Goal: Task Accomplishment & Management: Manage account settings

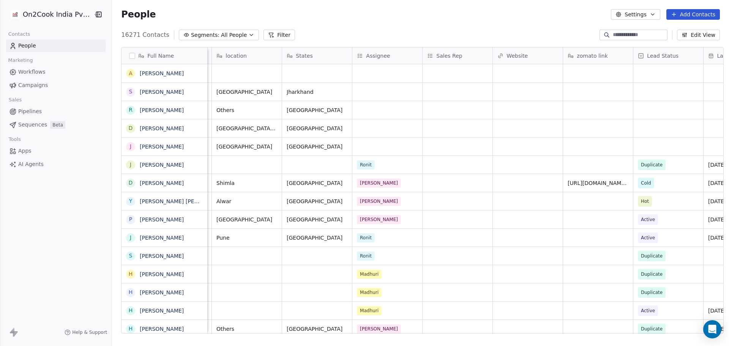
scroll to position [0, 625]
click at [373, 143] on div "grid" at bounding box center [390, 146] width 70 height 18
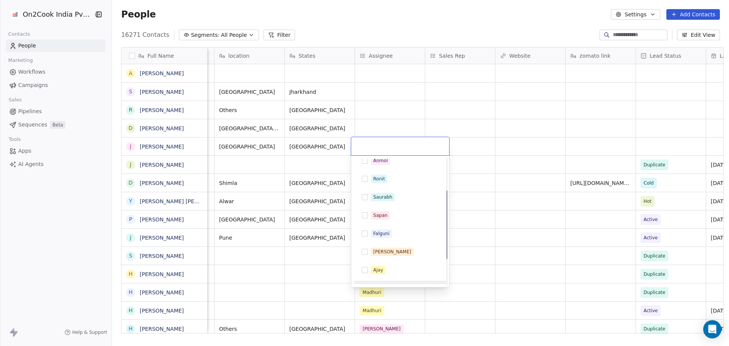
scroll to position [0, 0]
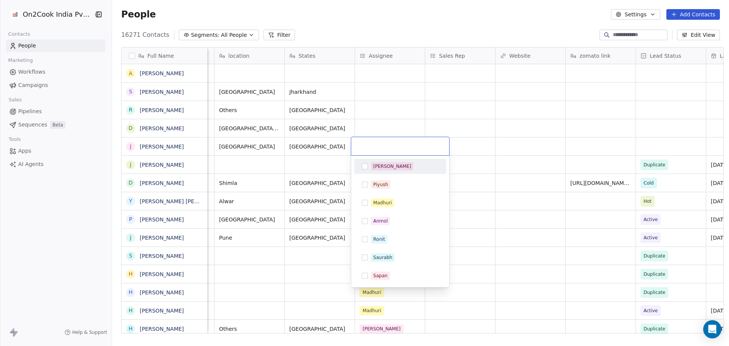
click at [462, 117] on html "On2Cook India Pvt. Ltd. Contacts People Marketing Workflows Campaigns Sales Pip…" at bounding box center [364, 173] width 729 height 346
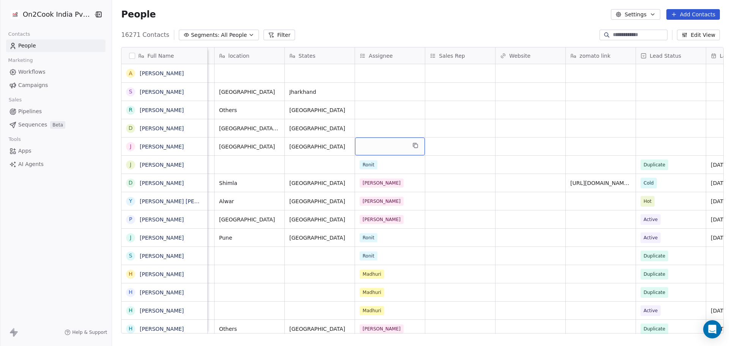
click at [393, 146] on div "grid" at bounding box center [390, 146] width 70 height 18
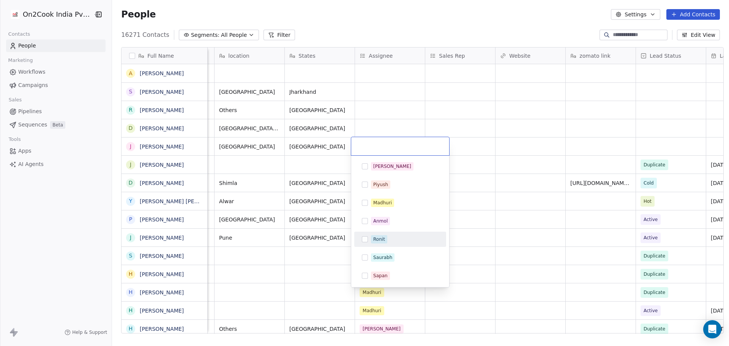
drag, startPoint x: 438, startPoint y: 16, endPoint x: 412, endPoint y: 44, distance: 37.6
click at [438, 16] on html "On2Cook India Pvt. Ltd. Contacts People Marketing Workflows Campaigns Sales Pip…" at bounding box center [364, 173] width 729 height 346
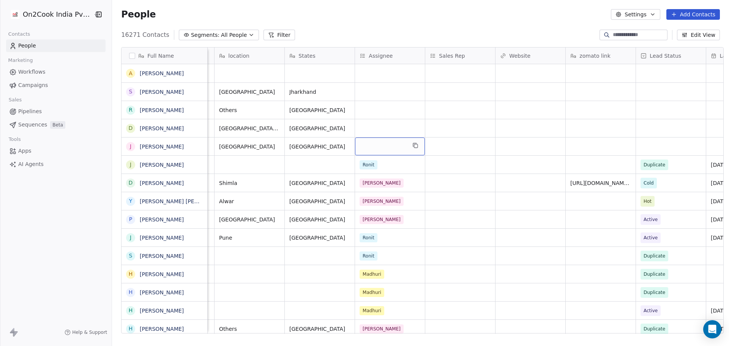
click at [360, 145] on div "grid" at bounding box center [390, 146] width 70 height 18
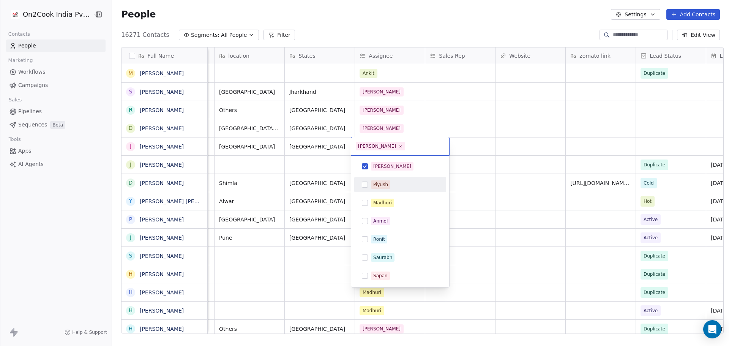
click at [524, 100] on html "On2Cook India Pvt. Ltd. Contacts People Marketing Workflows Campaigns Sales Pip…" at bounding box center [364, 173] width 729 height 346
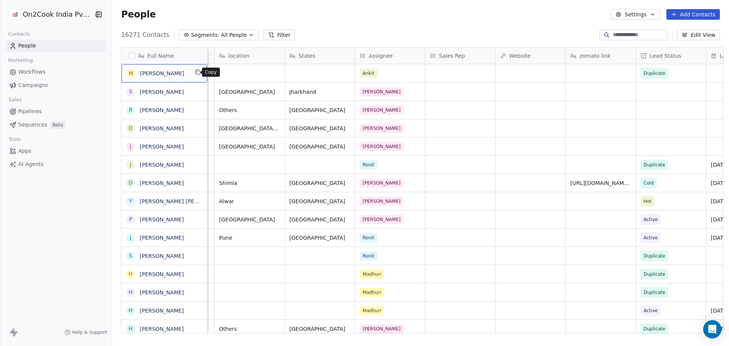
click at [197, 70] on icon "grid" at bounding box center [198, 72] width 6 height 6
click at [616, 36] on input at bounding box center [639, 35] width 53 height 8
paste input "**********"
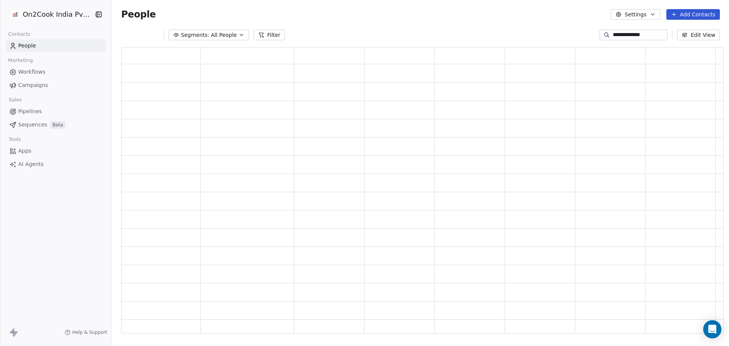
type input "**********"
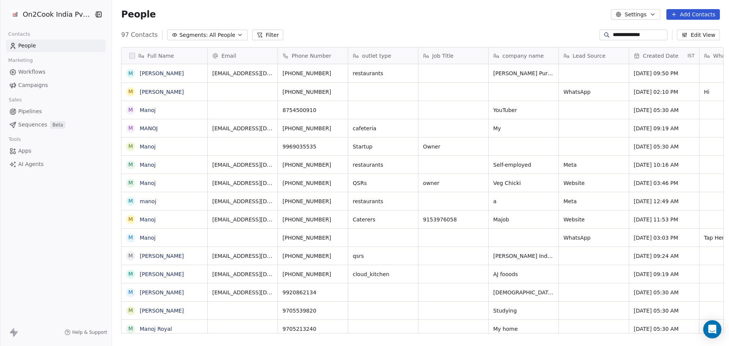
click at [27, 42] on span "People" at bounding box center [27, 46] width 18 height 8
click at [635, 35] on input "**********" at bounding box center [639, 35] width 53 height 8
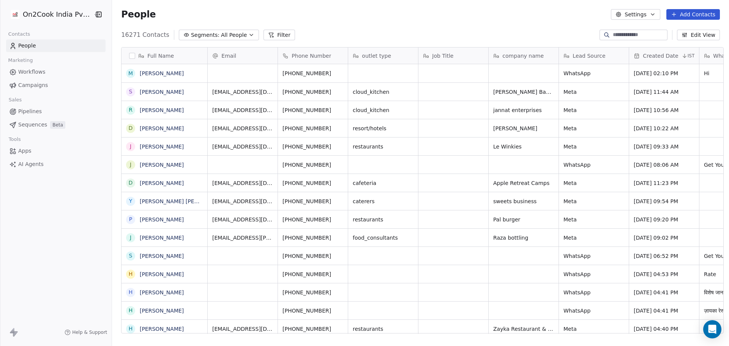
click at [438, 32] on div "16271 Contacts Segments: All People Filter Edit View" at bounding box center [420, 35] width 617 height 12
click at [268, 35] on icon at bounding box center [271, 35] width 6 height 6
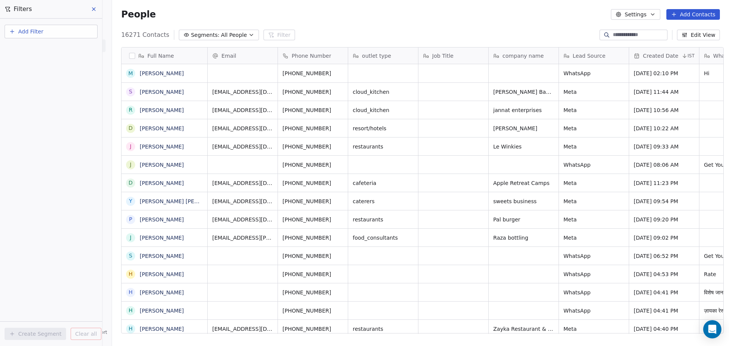
click at [27, 30] on span "Add Filter" at bounding box center [30, 32] width 25 height 8
click at [44, 52] on span "Contact properties" at bounding box center [37, 50] width 49 height 8
type input "*****"
click at [49, 79] on span "Phone Number" at bounding box center [32, 77] width 39 height 8
click at [48, 80] on div "Is" at bounding box center [50, 81] width 79 height 12
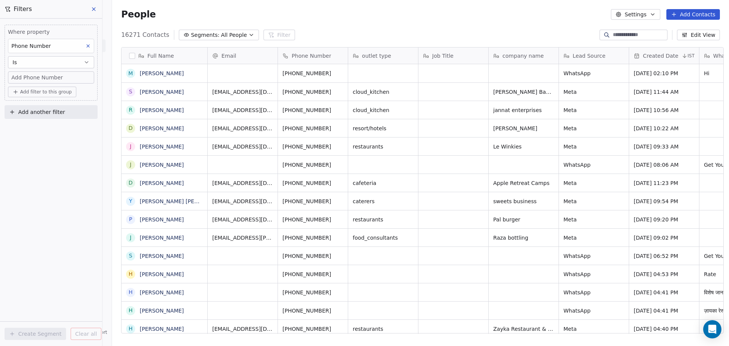
click at [48, 80] on span "Add Phone Number" at bounding box center [37, 78] width 52 height 8
type input "**********"
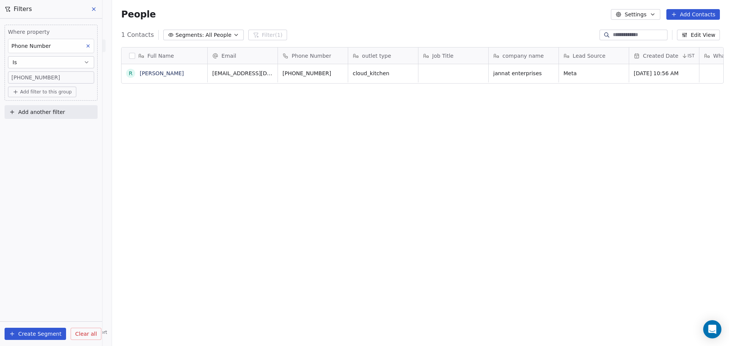
scroll to position [298, 615]
click at [77, 334] on span "Clear all" at bounding box center [86, 334] width 22 height 8
